Goal: Browse casually: Explore the website without a specific task or goal

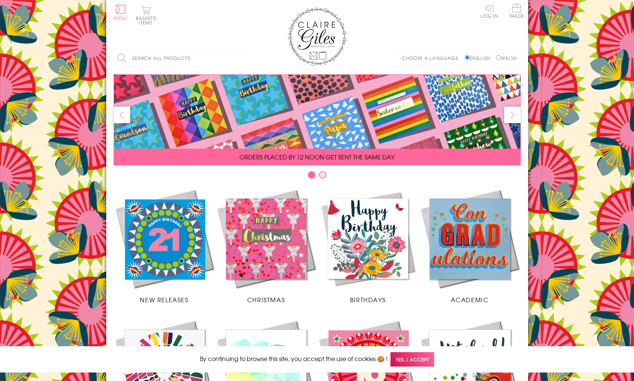
scroll to position [257, 0]
